Goal: Task Accomplishment & Management: Complete application form

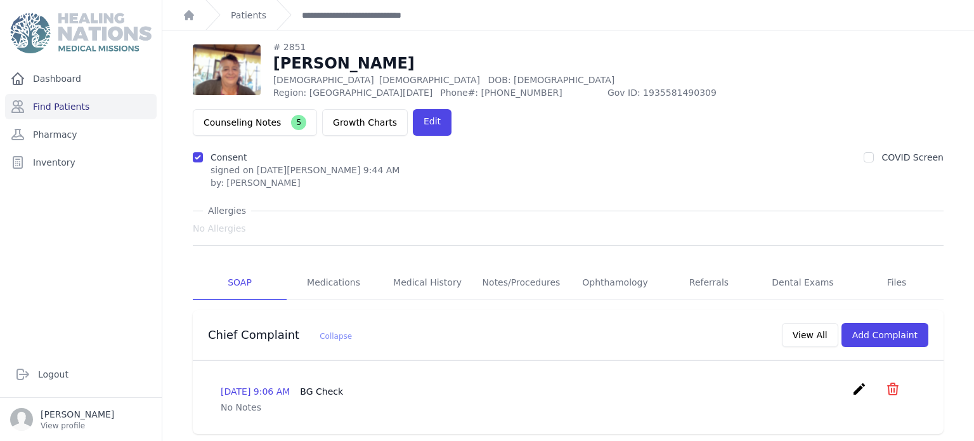
click at [90, 267] on div "Dashboard Find Patients Pharmacy Inventory" at bounding box center [81, 203] width 162 height 275
click at [511, 266] on link "Notes/Procedures" at bounding box center [521, 283] width 94 height 34
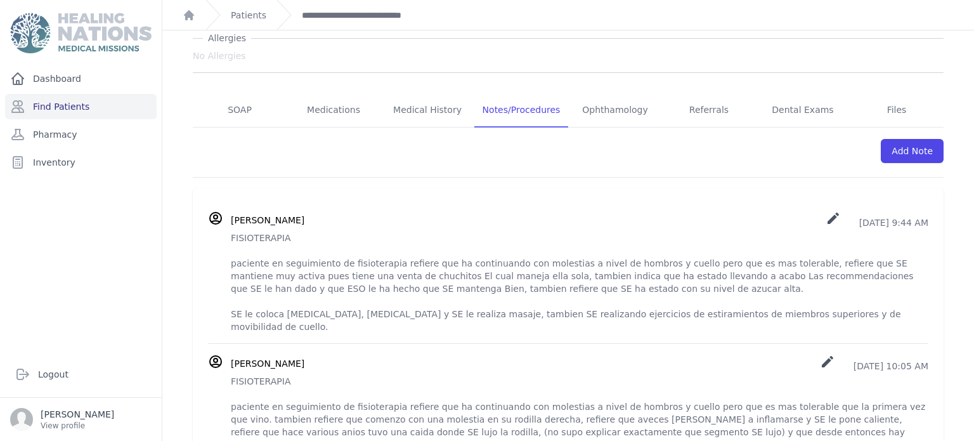
scroll to position [204, 0]
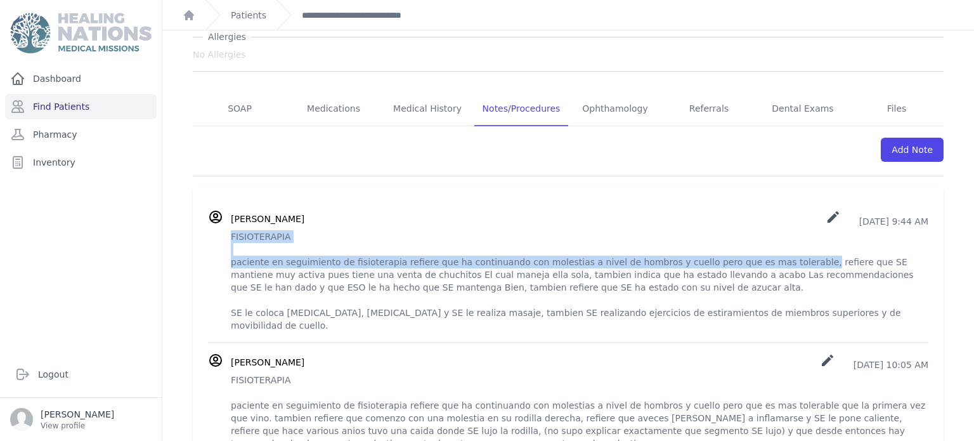
drag, startPoint x: 233, startPoint y: 197, endPoint x: 765, endPoint y: 227, distance: 532.8
click at [765, 230] on p "FISIOTERAPIA paciente en seguimiento de fisioterapia refiere que ha continuando…" at bounding box center [579, 280] width 697 height 101
copy p "FISIOTERAPIA paciente en seguimiento de fisioterapia refiere que ha continuando…"
click at [765, 230] on p "FISIOTERAPIA paciente en seguimiento de fisioterapia refiere que ha continuando…" at bounding box center [579, 280] width 697 height 101
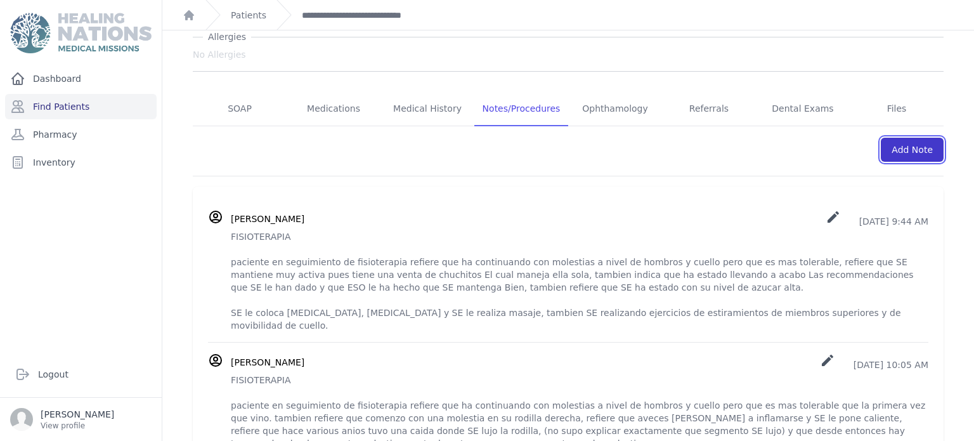
click at [902, 138] on link "Add Note" at bounding box center [912, 150] width 63 height 24
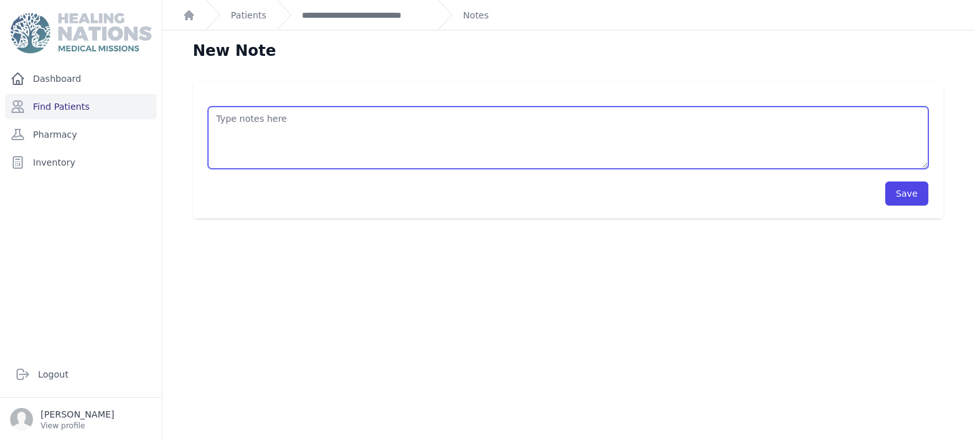
click at [384, 131] on textarea at bounding box center [568, 138] width 720 height 62
paste textarea "FISIOTERAPIA paciente en seguimiento de fisioterapia refiere que ha continuando…"
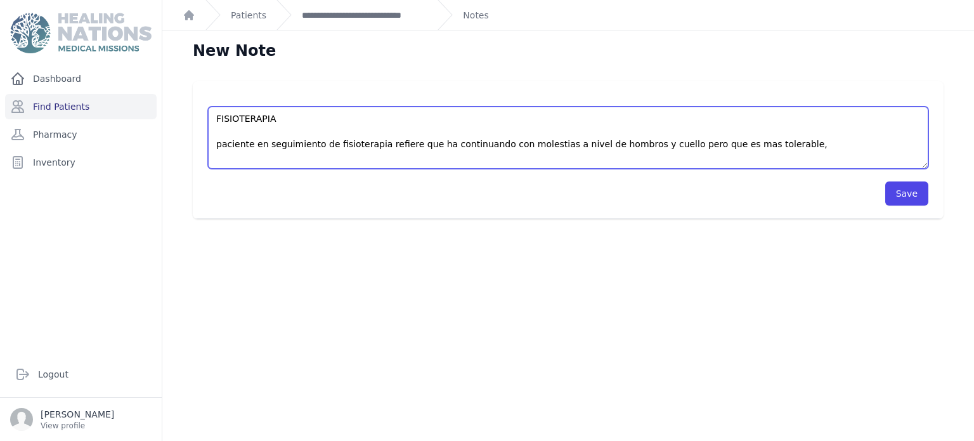
click at [496, 143] on textarea "FISIOTERAPIA paciente en seguimiento de fisioterapia refiere que ha continuando…" at bounding box center [568, 138] width 720 height 62
click at [481, 143] on textarea "FISIOTERAPIA paciente en seguimiento de fisioterapia refiere que ha continuando…" at bounding box center [568, 138] width 720 height 62
click at [477, 145] on textarea "FISIOTERAPIA paciente en seguimiento de fisioterapia refiere que ha continuando…" at bounding box center [568, 138] width 720 height 62
click at [484, 144] on textarea "FISIOTERAPIA paciente en seguimiento de fisioterapia refiere que ha mejorado co…" at bounding box center [568, 138] width 720 height 62
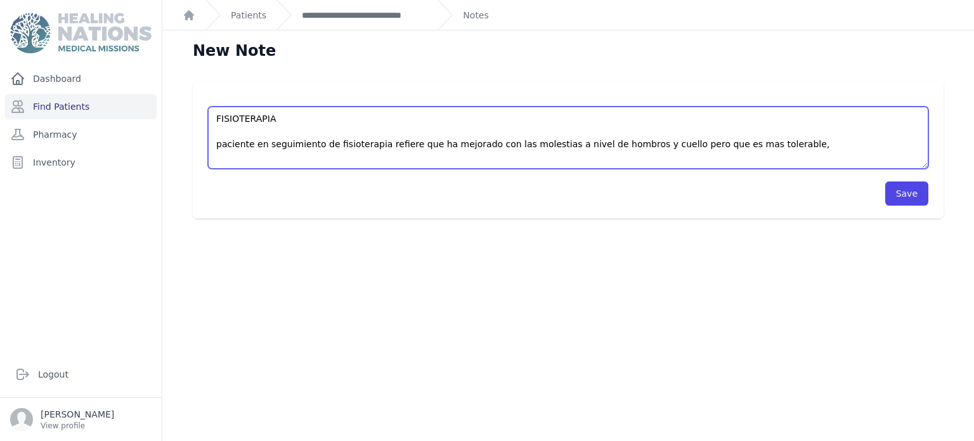
click at [667, 144] on textarea "FISIOTERAPIA paciente en seguimiento de fisioterapia refiere que ha mejorado co…" at bounding box center [568, 138] width 720 height 62
click at [740, 145] on textarea "FISIOTERAPIA paciente en seguimiento de fisioterapia refiere que ha mejorado co…" at bounding box center [568, 138] width 720 height 62
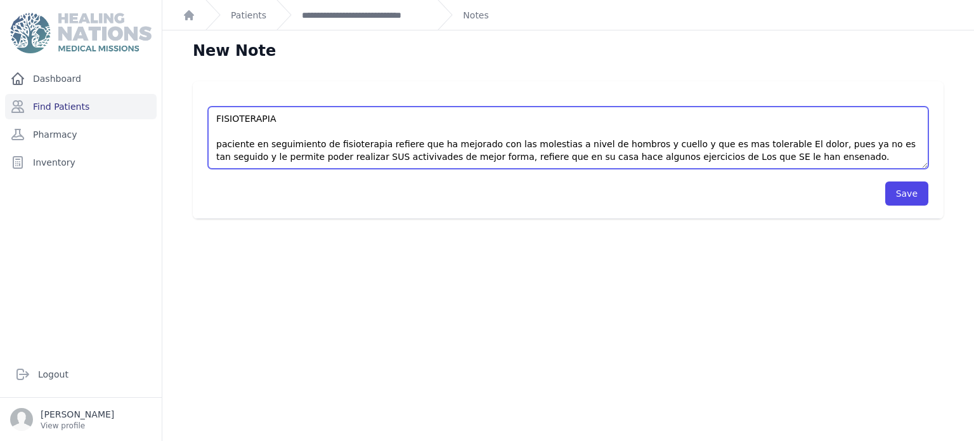
scroll to position [18, 0]
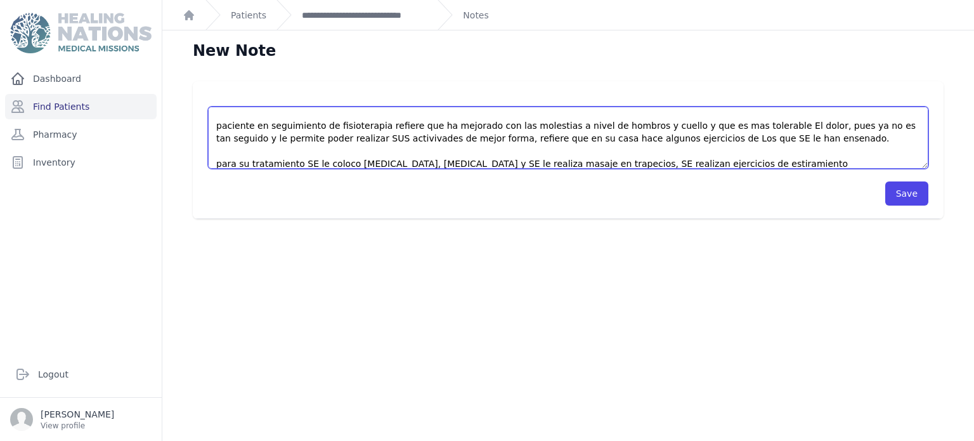
click at [655, 162] on textarea "FISIOTERAPIA paciente en seguimiento de fisioterapia refiere que ha mejorado co…" at bounding box center [568, 138] width 720 height 62
click at [815, 164] on textarea "FISIOTERAPIA paciente en seguimiento de fisioterapia refiere que ha mejorado co…" at bounding box center [568, 138] width 720 height 62
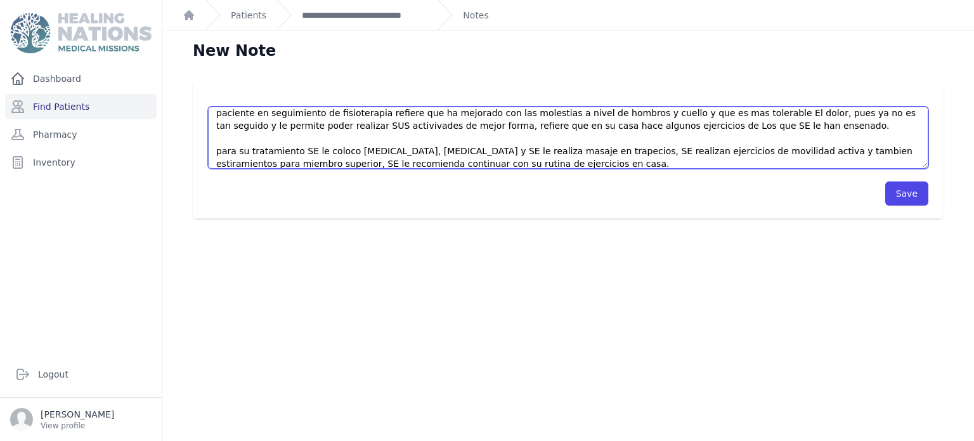
type textarea "FISIOTERAPIA paciente en seguimiento de fisioterapia refiere que ha mejorado co…"
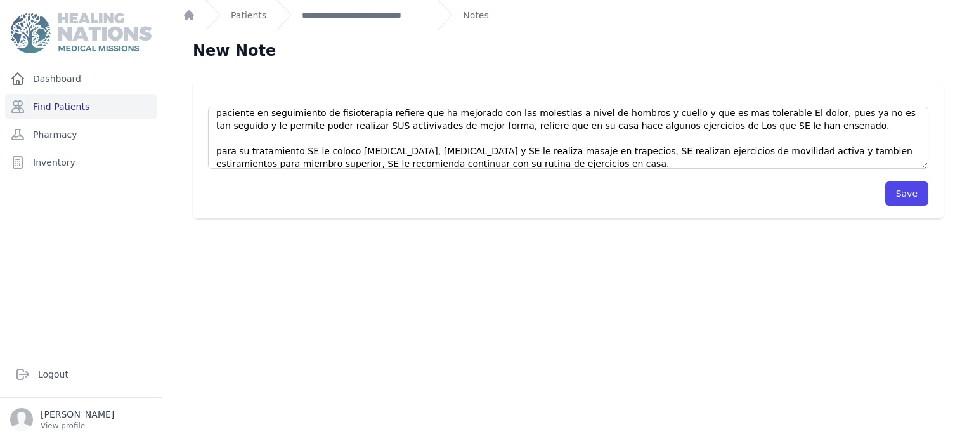
click at [900, 206] on div "FISIOTERAPIA paciente en seguimiento de fisioterapia refiere que ha mejorado co…" at bounding box center [568, 150] width 751 height 138
click at [906, 197] on button "Save" at bounding box center [906, 193] width 43 height 24
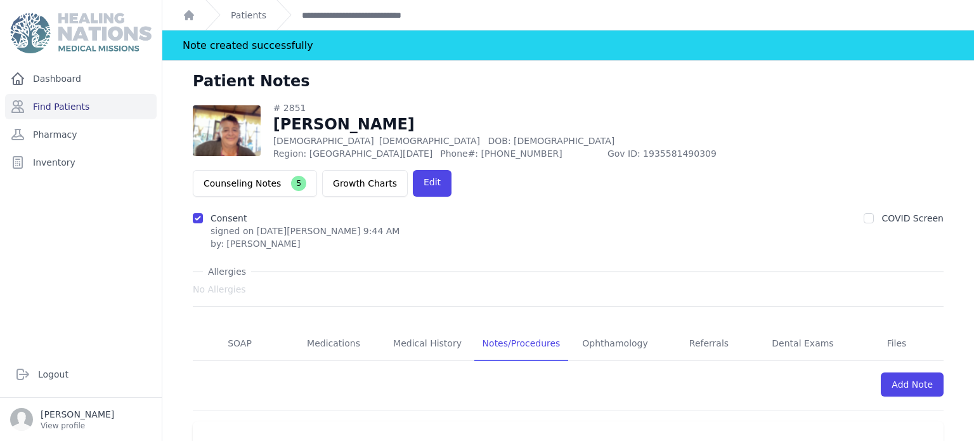
click at [906, 212] on div "COVID Screen" at bounding box center [904, 231] width 80 height 38
click at [0, 285] on div "Dashboard Find Patients Pharmacy Inventory" at bounding box center [81, 203] width 162 height 275
click at [110, 113] on link "Find Patients" at bounding box center [81, 106] width 152 height 25
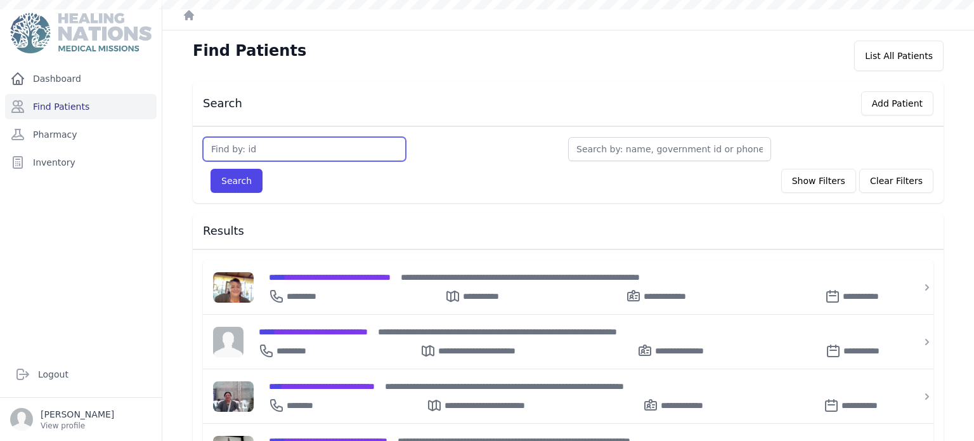
click at [274, 149] on input "text" at bounding box center [304, 149] width 203 height 24
type input "1239"
click at [210, 169] on button "Search" at bounding box center [236, 181] width 52 height 24
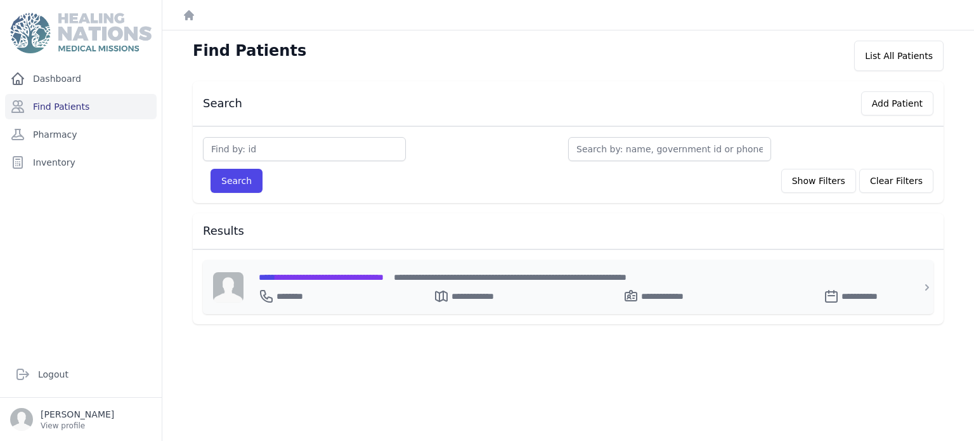
click at [384, 283] on div "**********" at bounding box center [576, 293] width 634 height 20
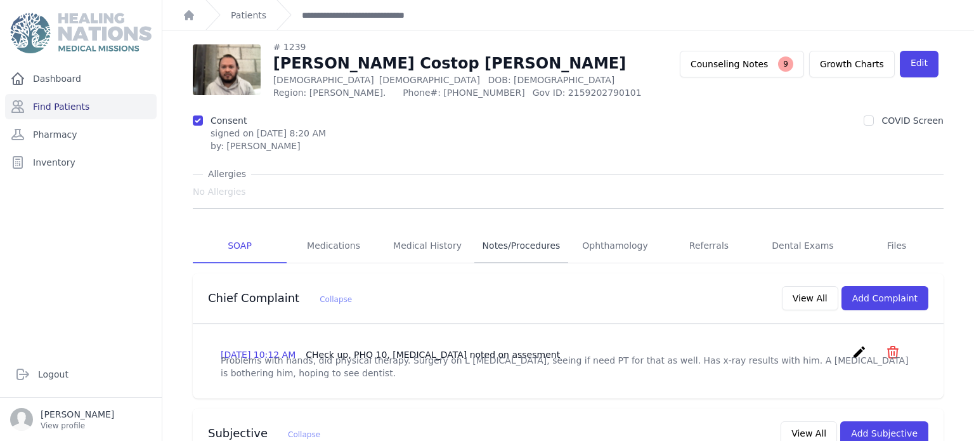
click at [522, 236] on link "Notes/Procedures" at bounding box center [521, 246] width 94 height 34
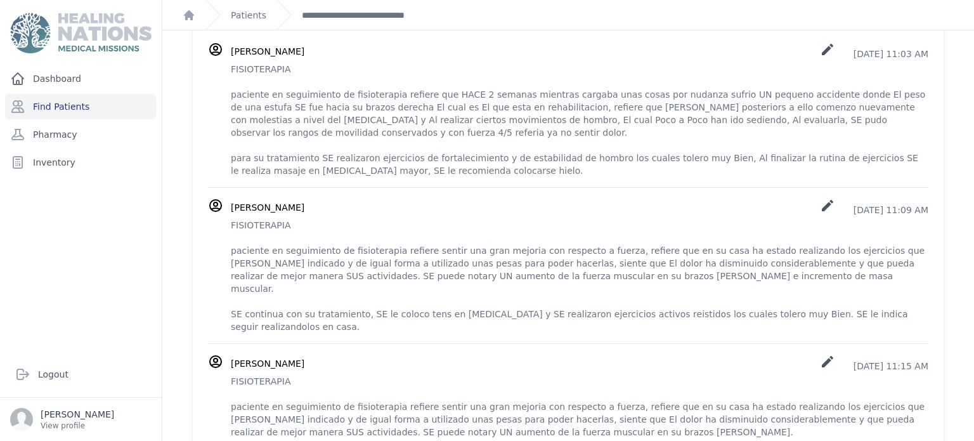
scroll to position [3, 0]
